Goal: Task Accomplishment & Management: Use online tool/utility

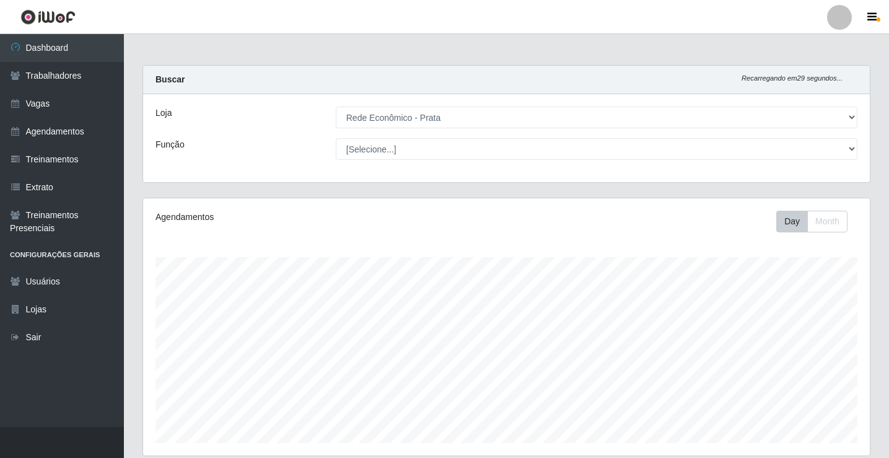
select select "192"
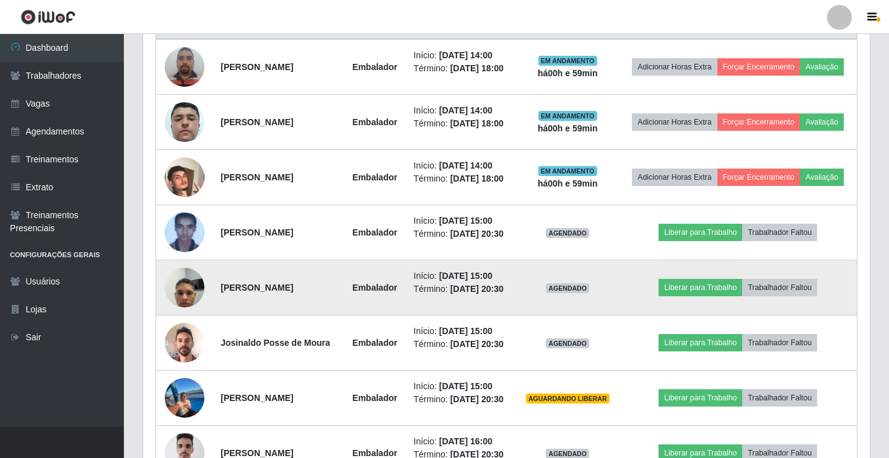
scroll to position [516, 0]
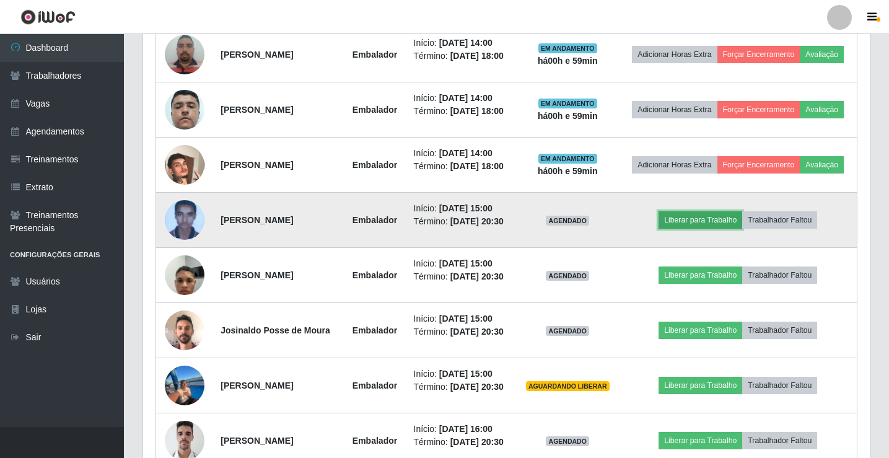
click at [709, 215] on button "Liberar para Trabalho" at bounding box center [700, 219] width 84 height 17
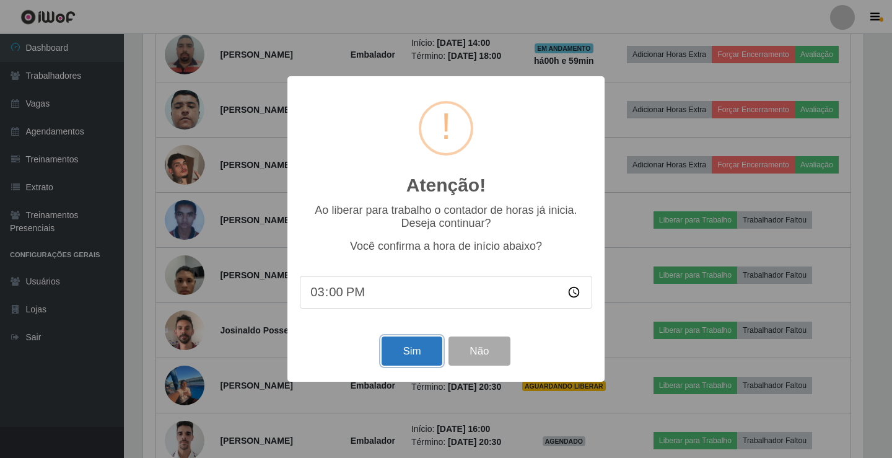
click at [419, 346] on button "Sim" at bounding box center [411, 350] width 60 height 29
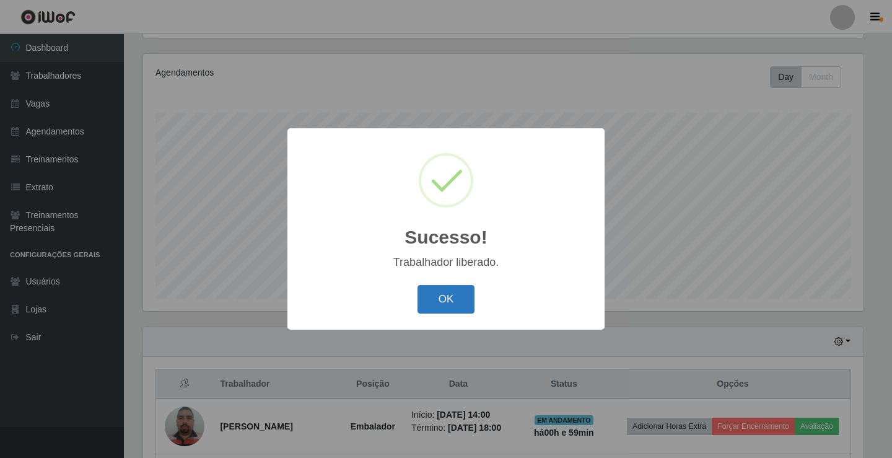
click at [457, 304] on button "OK" at bounding box center [446, 299] width 58 height 29
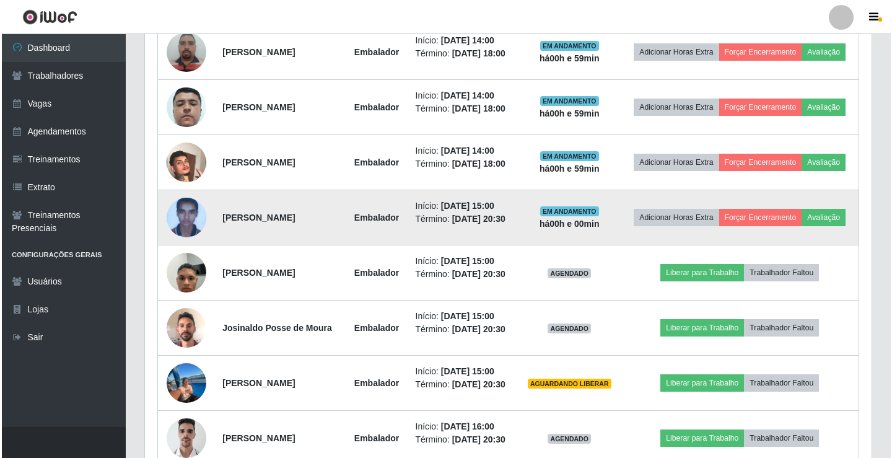
scroll to position [578, 0]
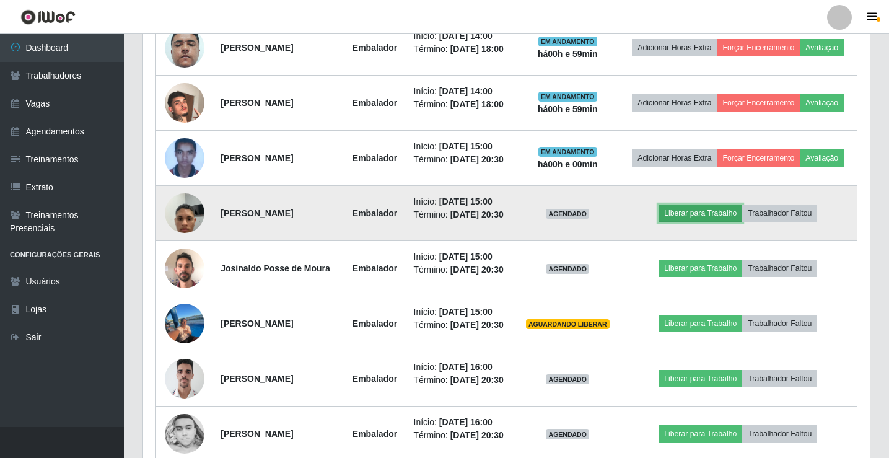
click at [689, 215] on button "Liberar para Trabalho" at bounding box center [700, 212] width 84 height 17
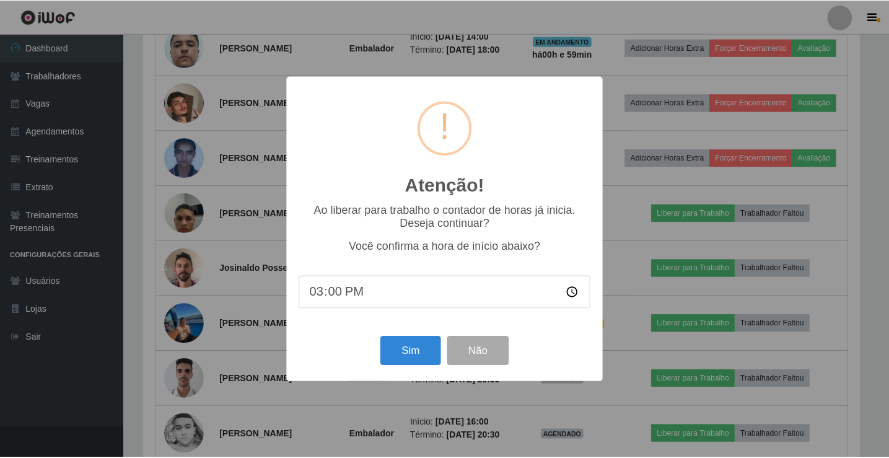
scroll to position [257, 720]
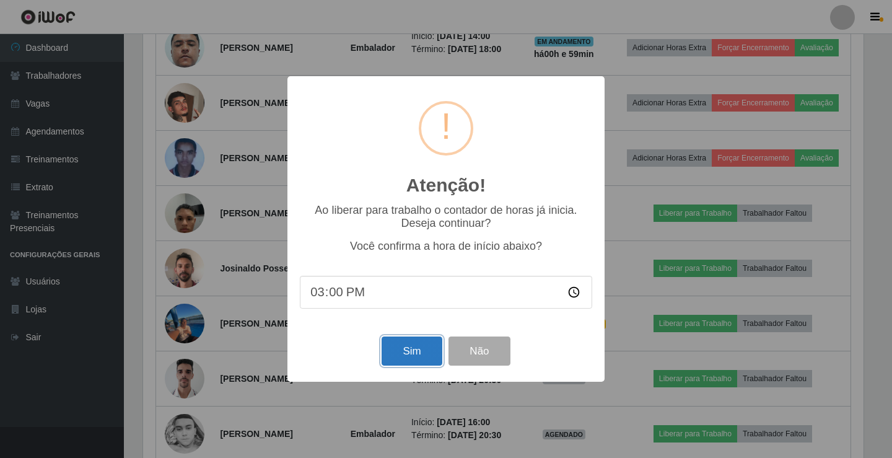
click at [411, 354] on button "Sim" at bounding box center [411, 350] width 60 height 29
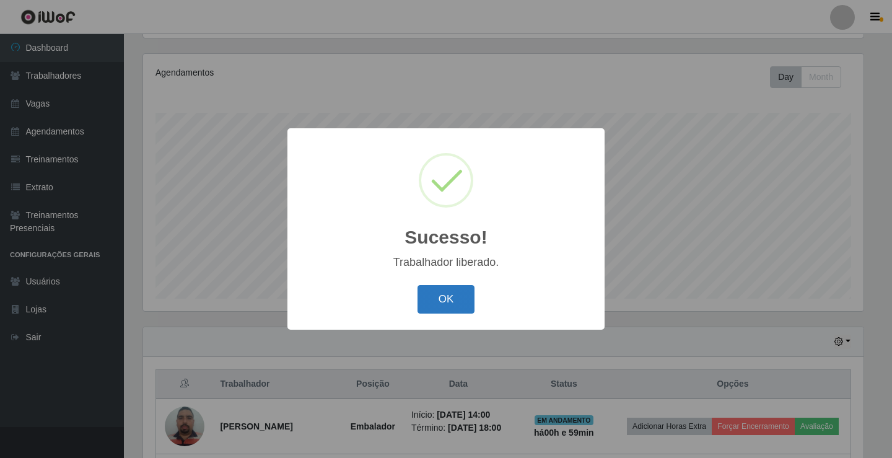
click at [438, 306] on button "OK" at bounding box center [446, 299] width 58 height 29
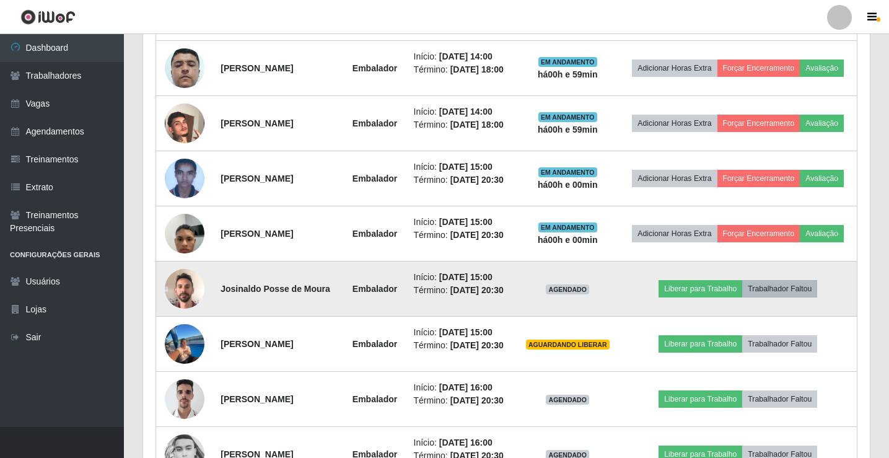
scroll to position [578, 0]
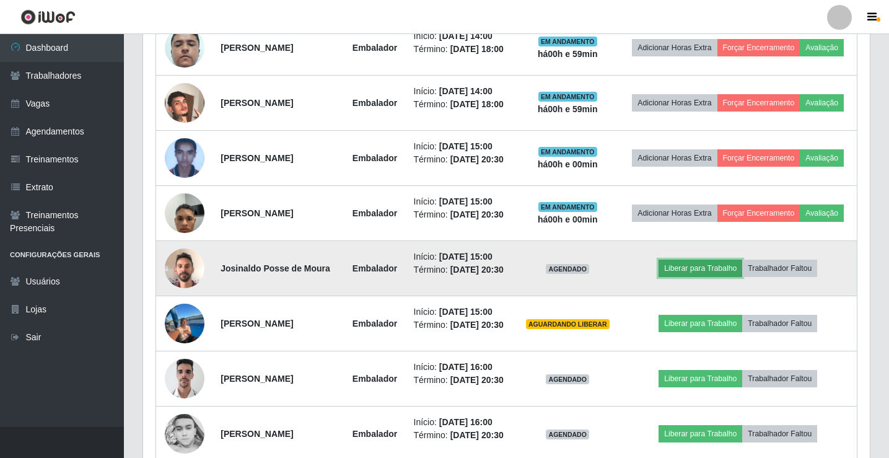
click at [708, 266] on button "Liberar para Trabalho" at bounding box center [700, 267] width 84 height 17
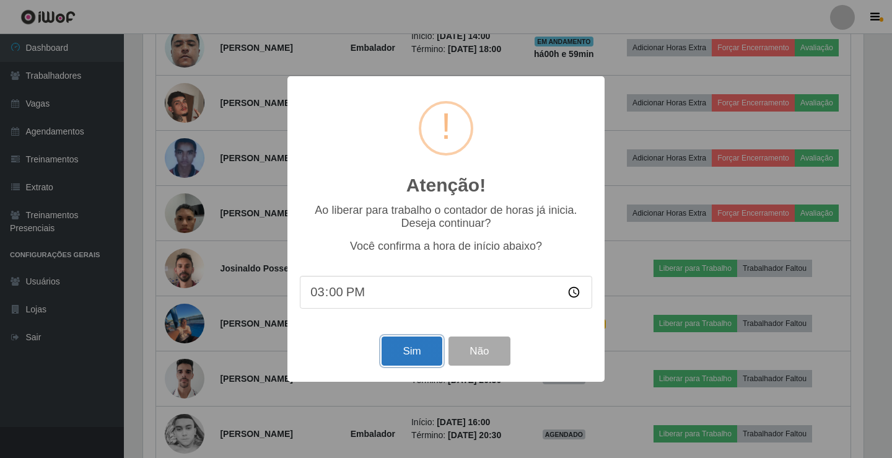
click at [406, 353] on button "Sim" at bounding box center [411, 350] width 60 height 29
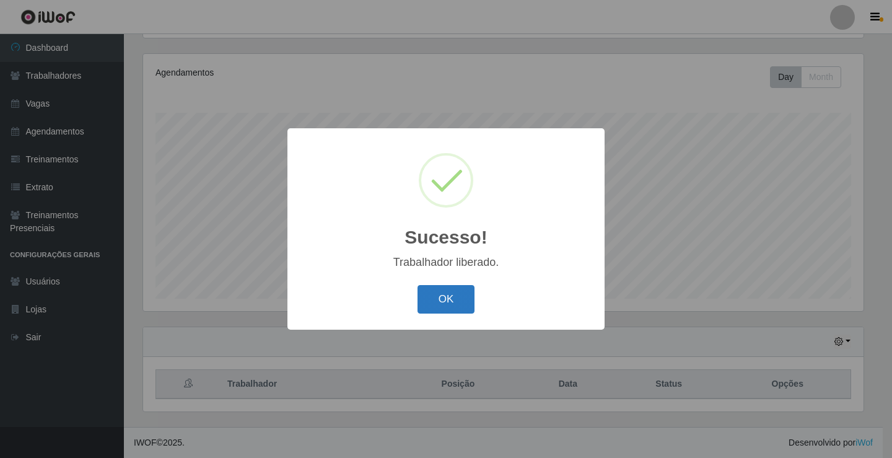
click at [444, 301] on button "OK" at bounding box center [446, 299] width 58 height 29
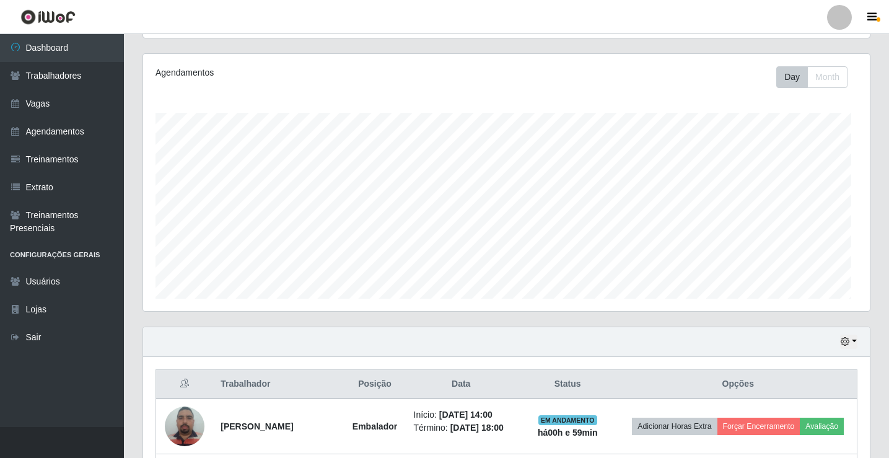
scroll to position [0, 0]
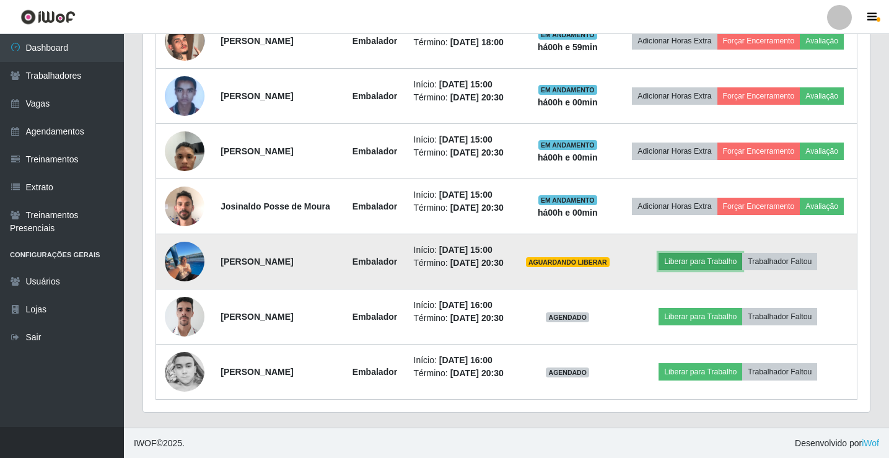
click at [726, 261] on button "Liberar para Trabalho" at bounding box center [700, 261] width 84 height 17
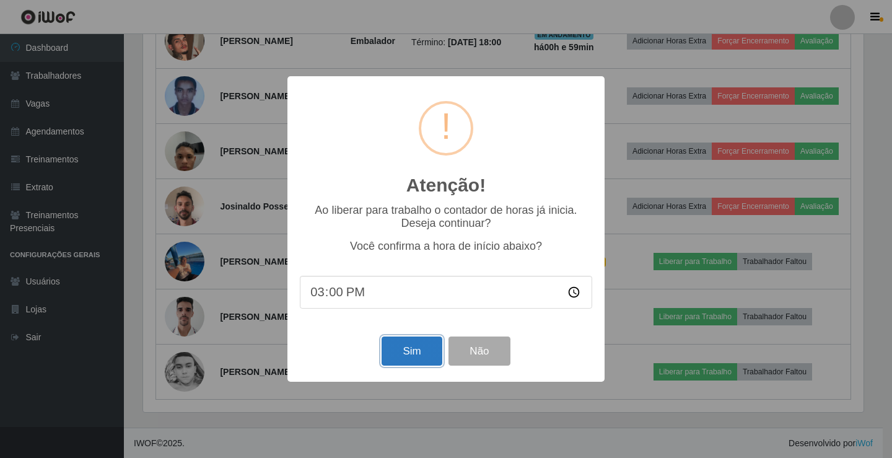
click at [405, 346] on button "Sim" at bounding box center [411, 350] width 60 height 29
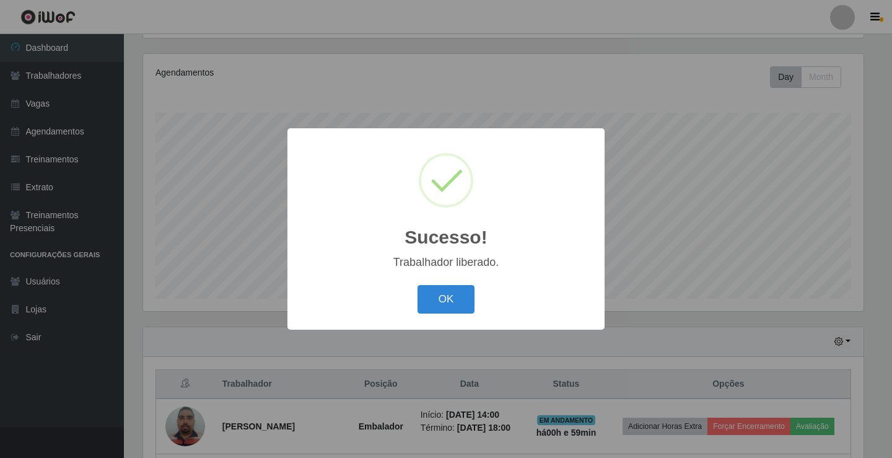
click at [417, 285] on button "OK" at bounding box center [446, 299] width 58 height 29
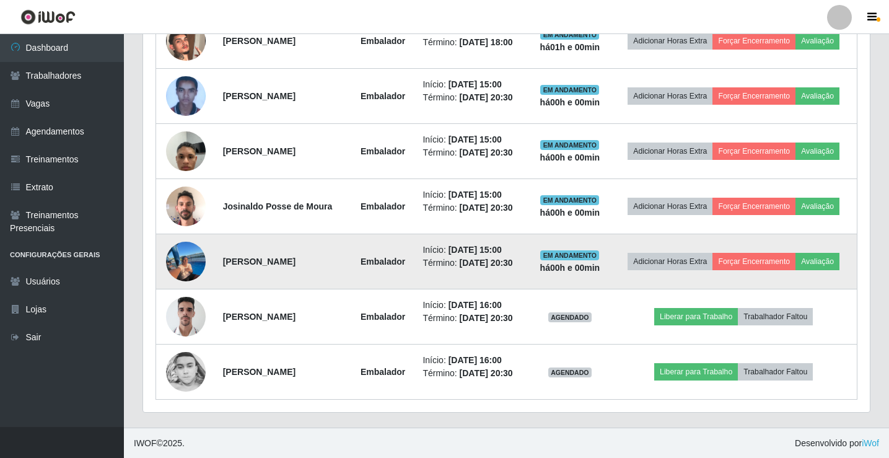
scroll to position [640, 0]
